Goal: Navigation & Orientation: Find specific page/section

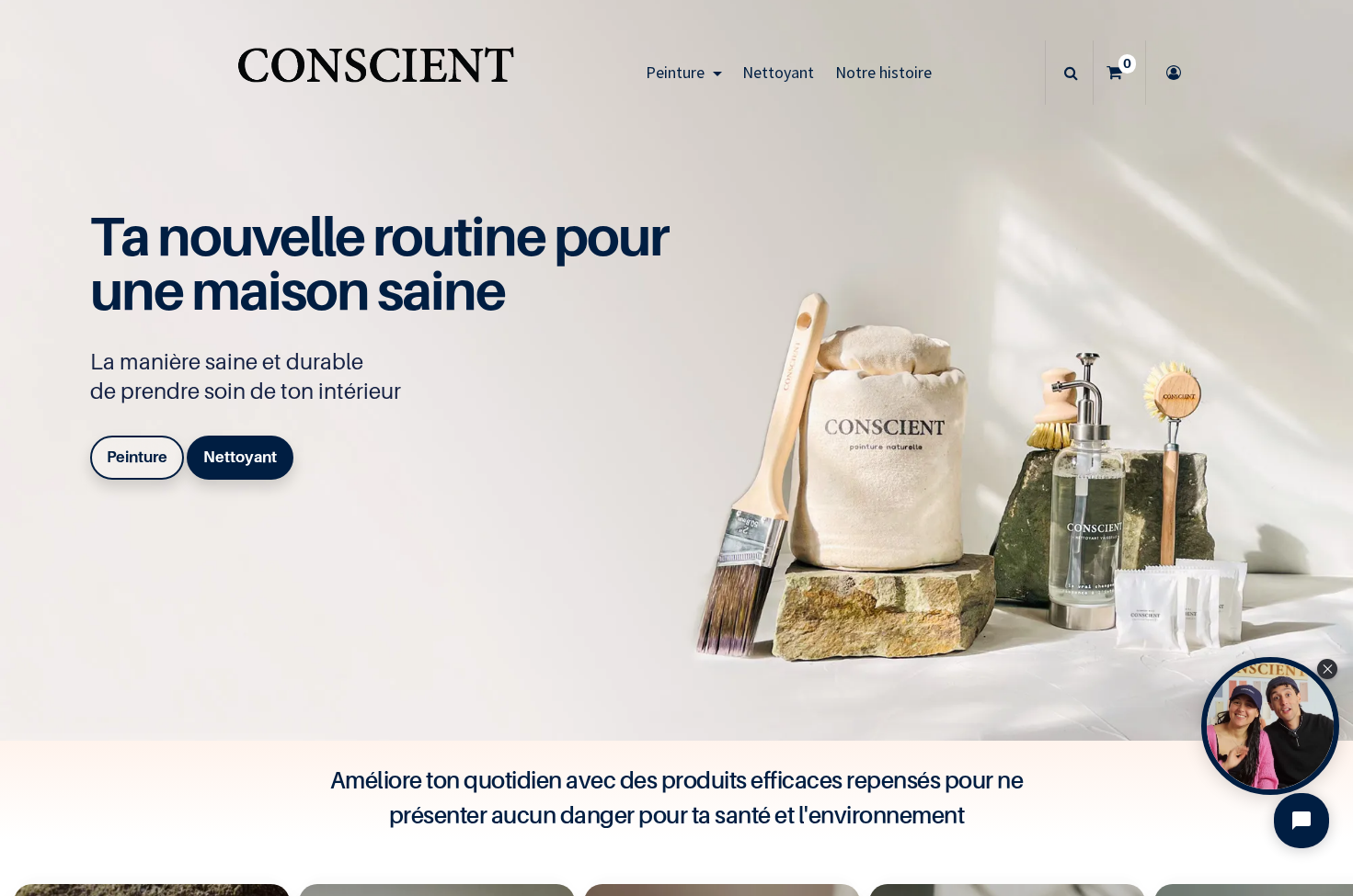
click at [881, 65] on span "Notre histoire" at bounding box center [882, 72] width 97 height 21
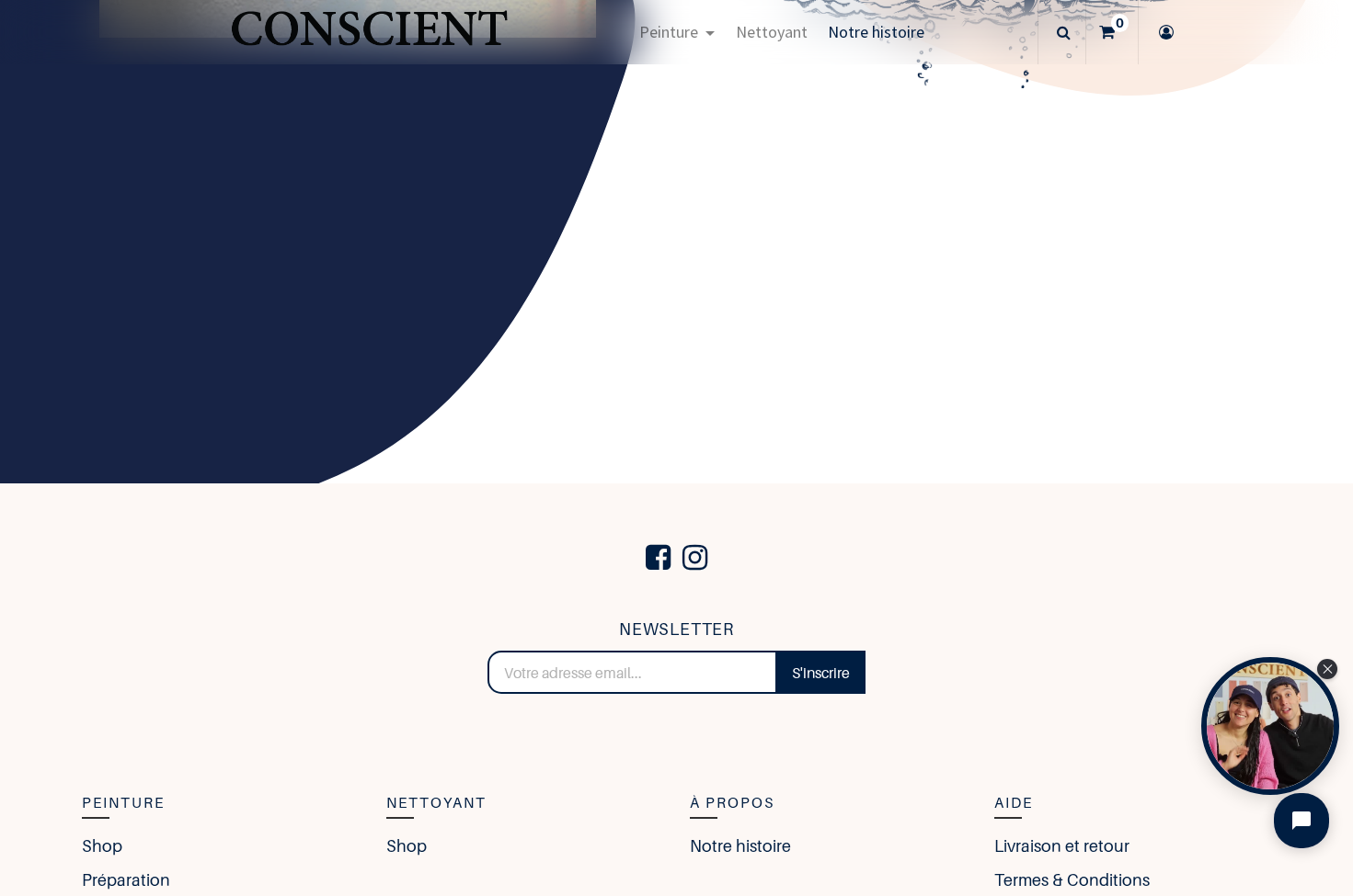
scroll to position [2881, 0]
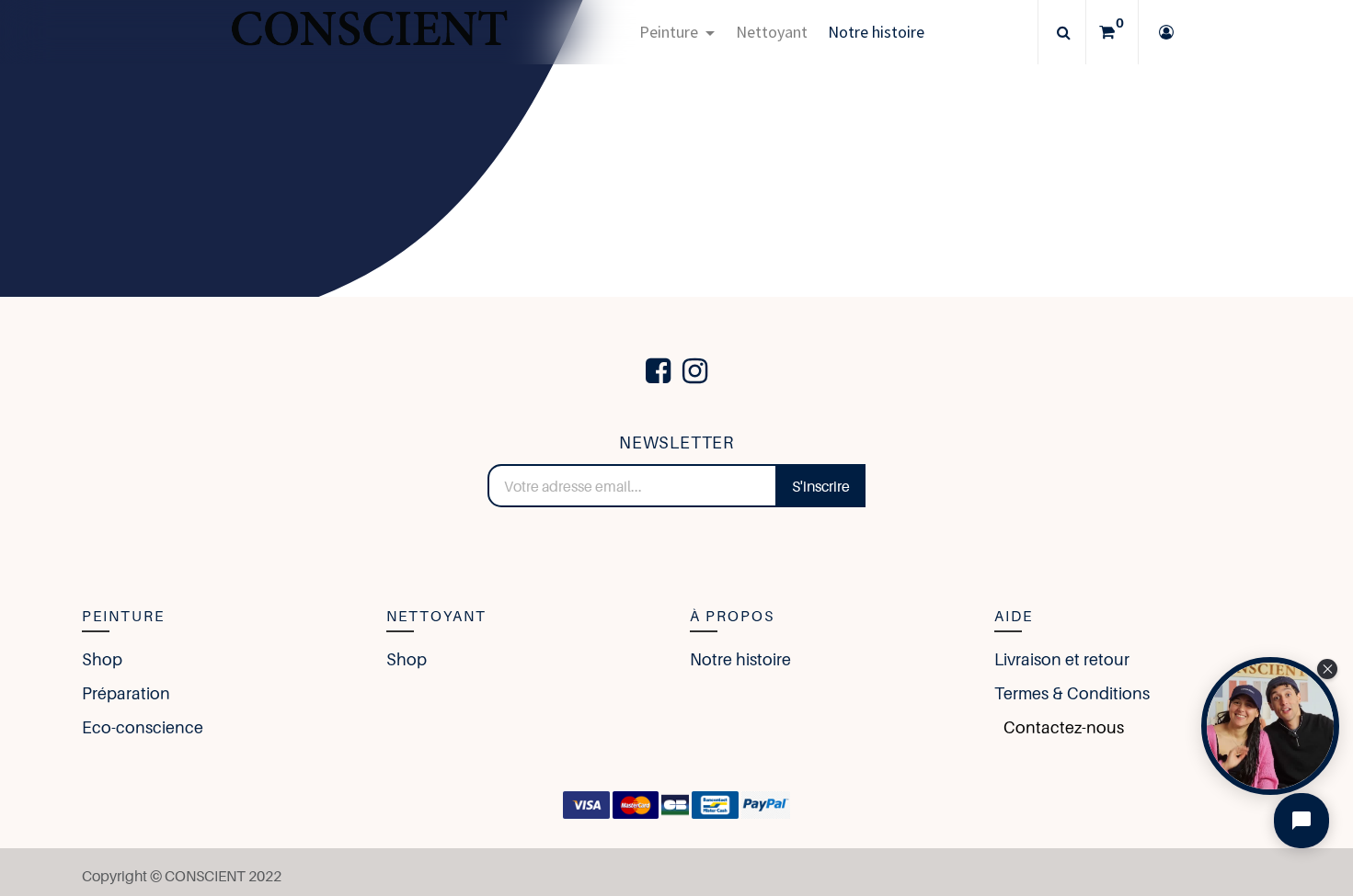
click at [1041, 723] on link "Contactez-nous" at bounding box center [1059, 728] width 130 height 25
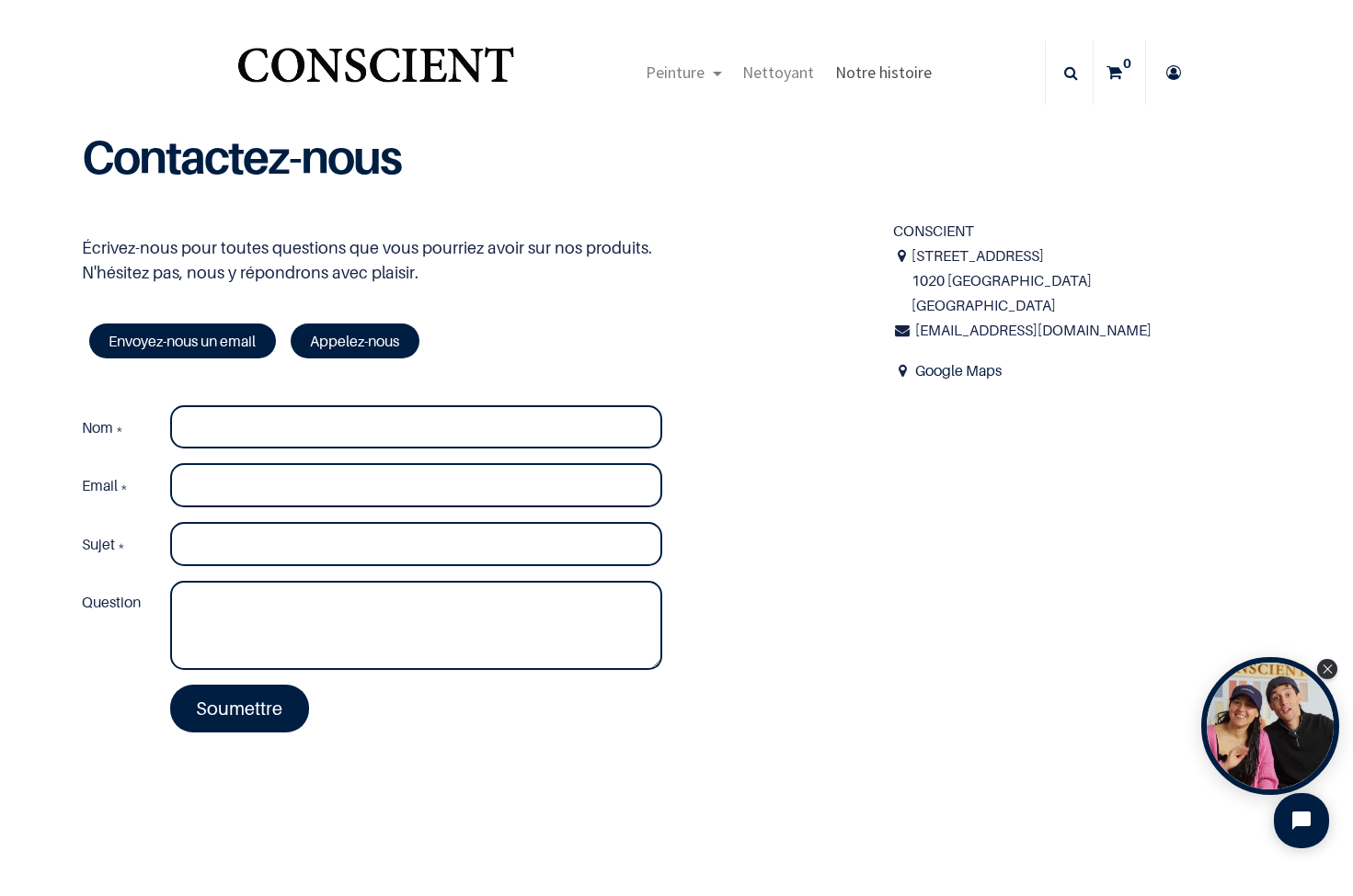
click at [872, 82] on span "Notre histoire" at bounding box center [882, 72] width 97 height 21
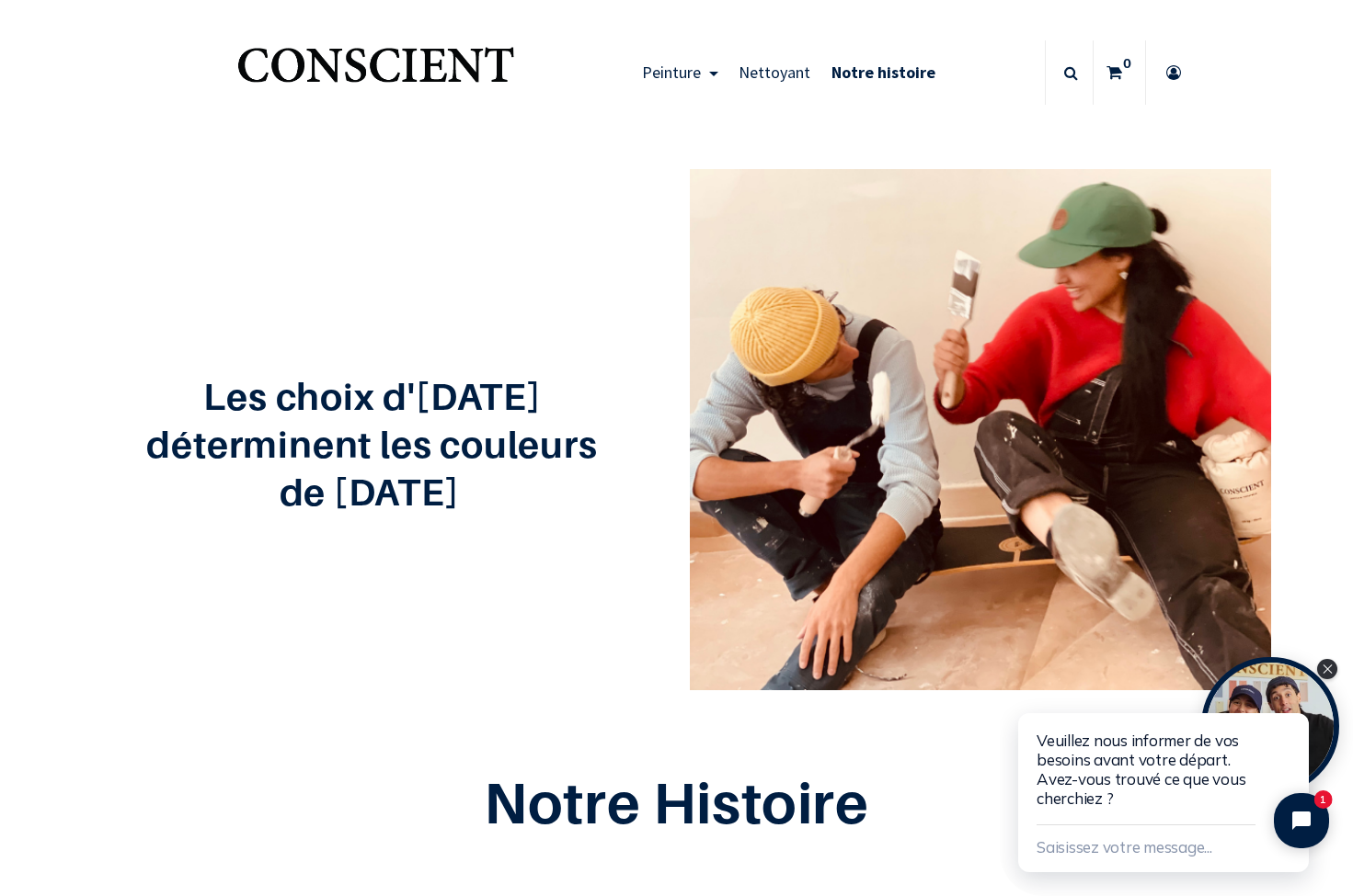
scroll to position [625, 0]
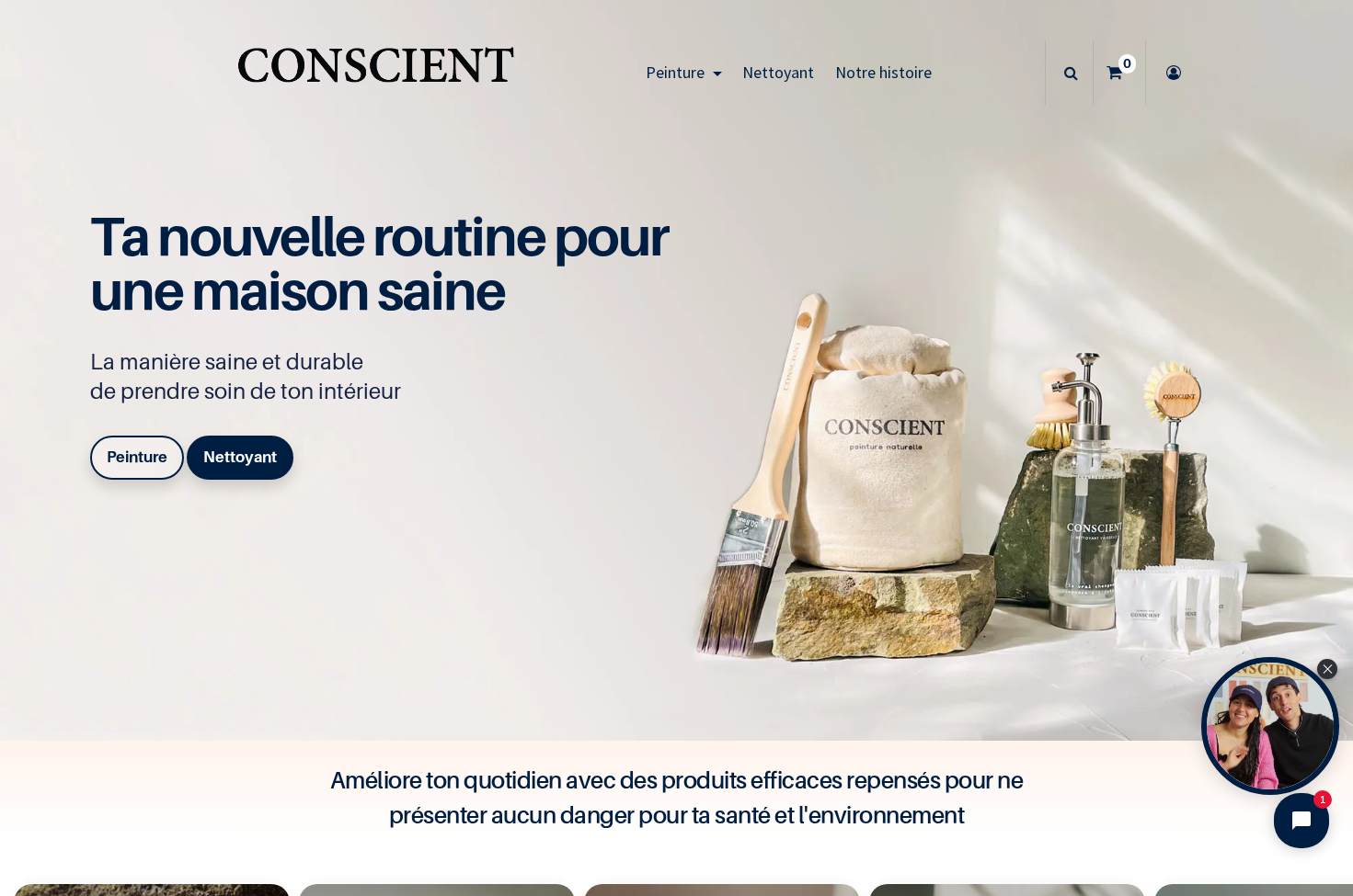
click at [876, 66] on span "Notre histoire" at bounding box center [882, 72] width 97 height 21
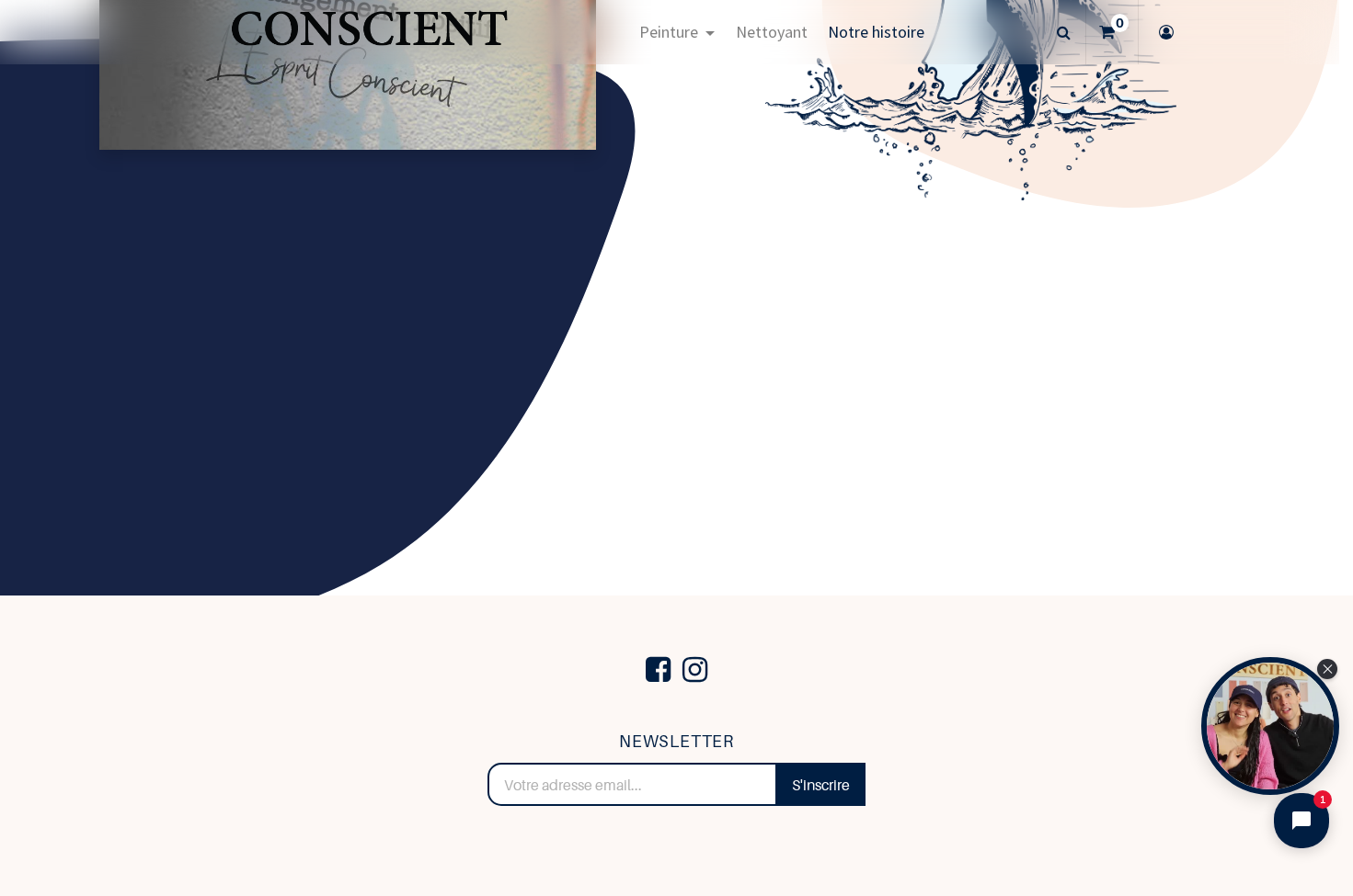
scroll to position [2881, 0]
